Goal: Task Accomplishment & Management: Use online tool/utility

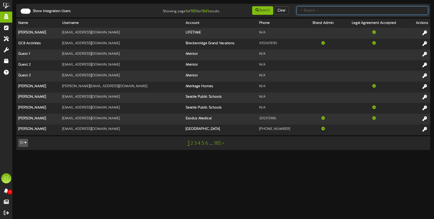
click at [312, 9] on input "text" at bounding box center [363, 10] width 132 height 9
type input "[EMAIL_ADDRESS][DOMAIN_NAME]"
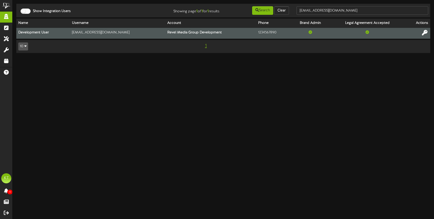
click at [423, 35] on icon at bounding box center [425, 33] width 6 height 6
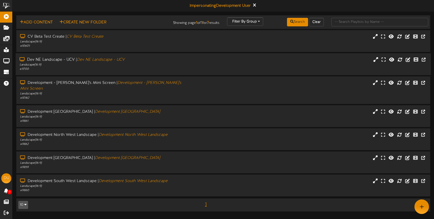
click at [62, 66] on div "Landscape ( 16:9 )" at bounding box center [102, 65] width 165 height 4
